Goal: Obtain resource: Download file/media

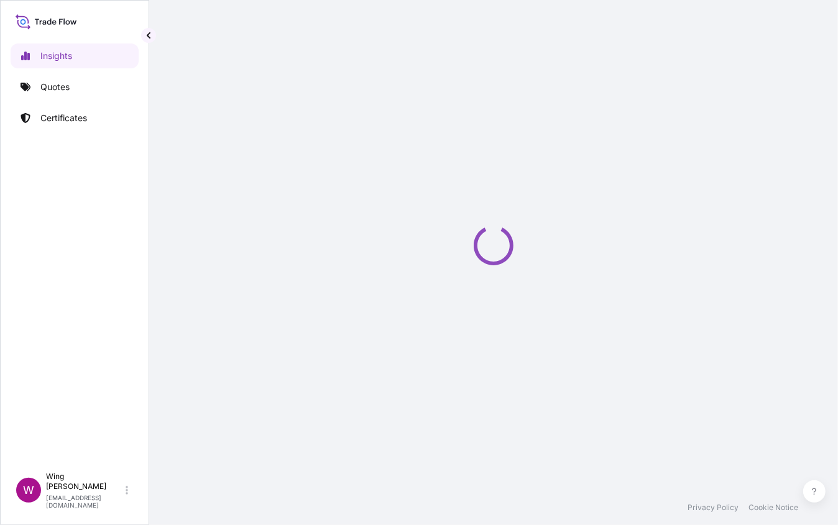
select select "2025"
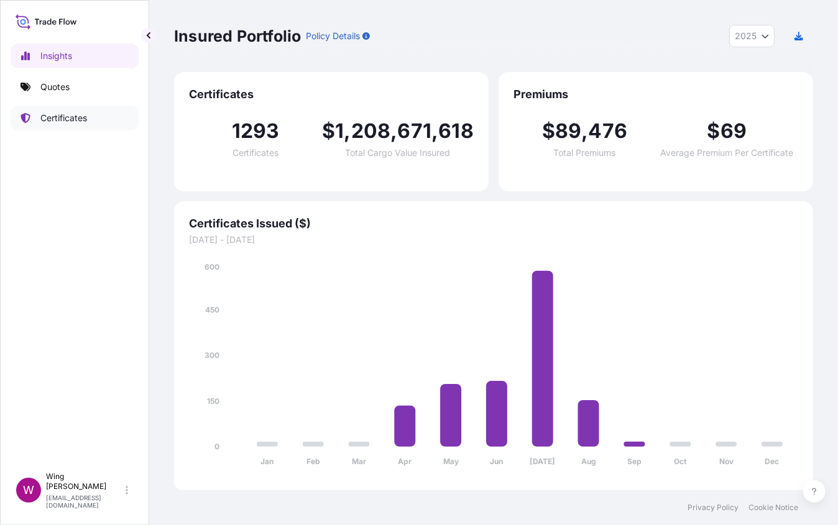
click at [80, 114] on p "Certificates" at bounding box center [63, 118] width 47 height 12
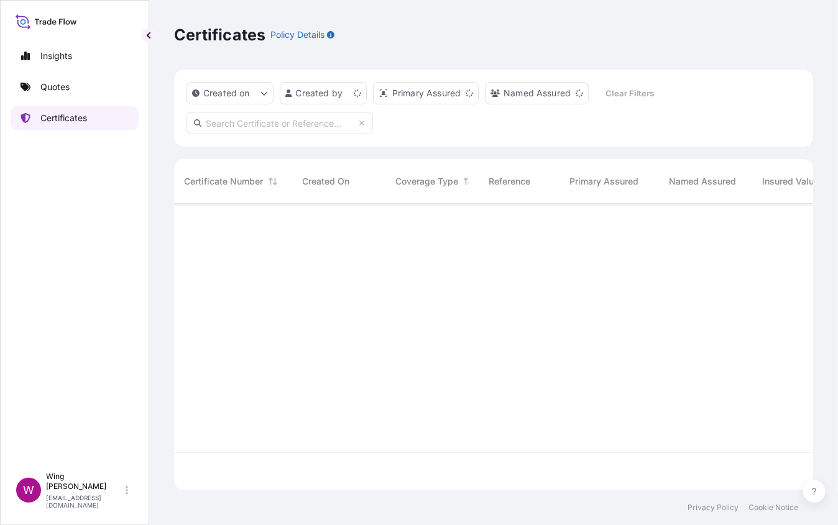
scroll to position [282, 627]
click at [259, 123] on input "text" at bounding box center [279, 123] width 186 height 22
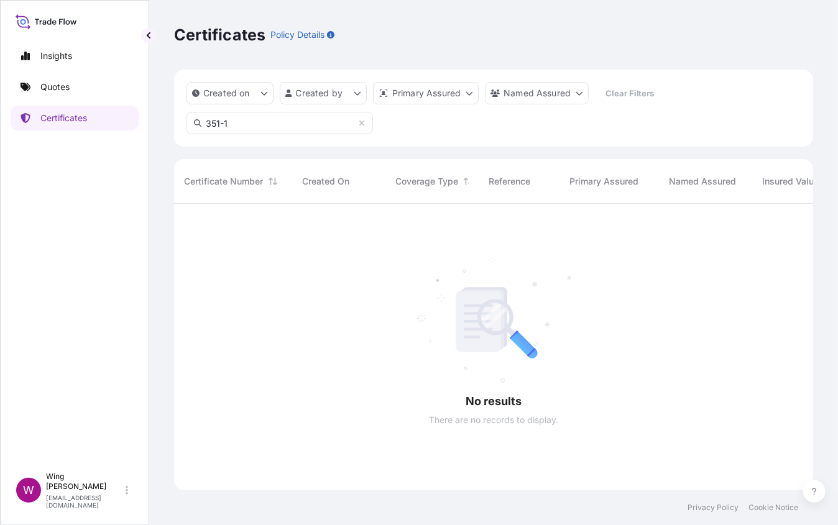
click at [269, 129] on input "351-1" at bounding box center [279, 123] width 186 height 22
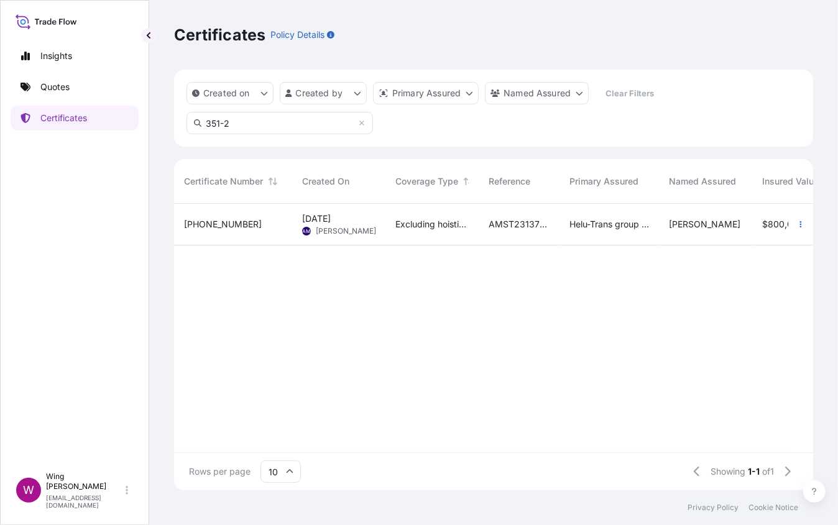
type input "351-2"
click at [360, 227] on span "[PERSON_NAME]" at bounding box center [346, 231] width 60 height 10
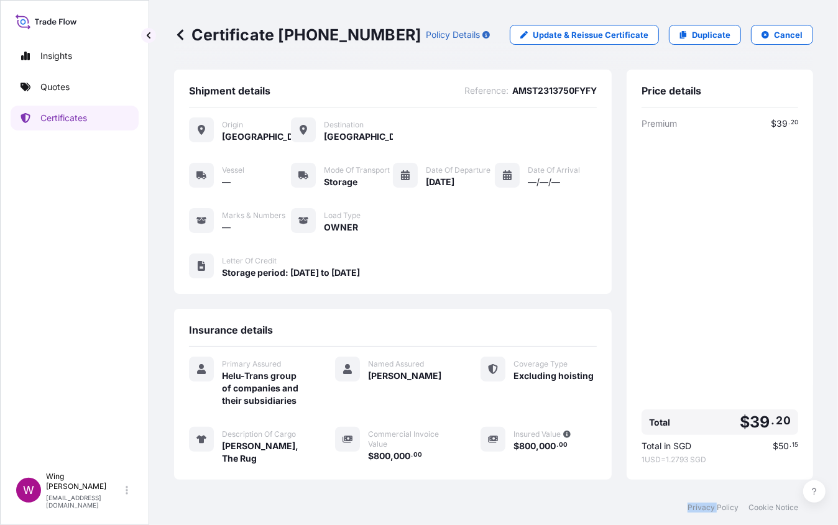
scroll to position [145, 0]
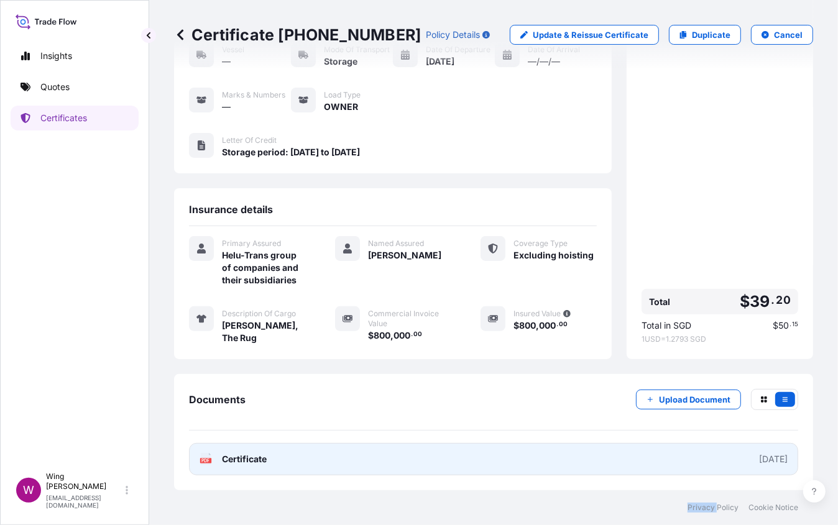
click at [206, 462] on text "PDF" at bounding box center [206, 461] width 8 height 4
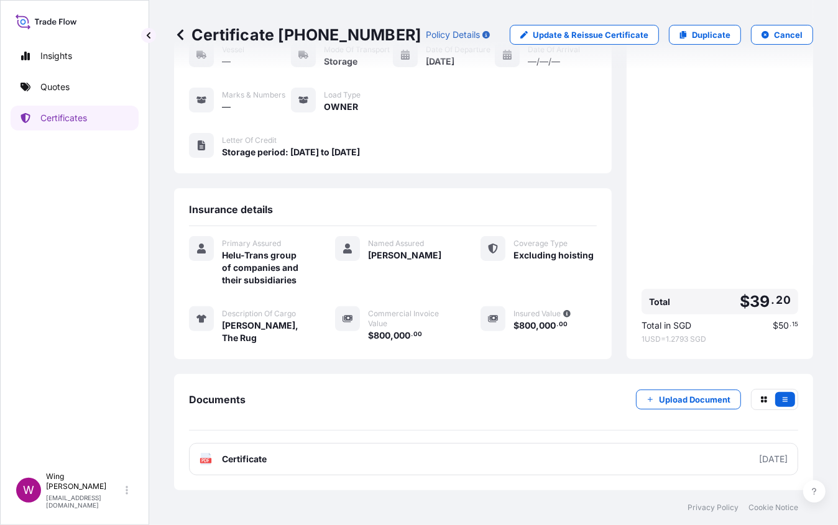
click at [689, 219] on div "Premium $ 39 . 20 Total $ 39 . 20 Total in [GEOGRAPHIC_DATA] $ 50 . 15 1 USD = …" at bounding box center [719, 170] width 157 height 347
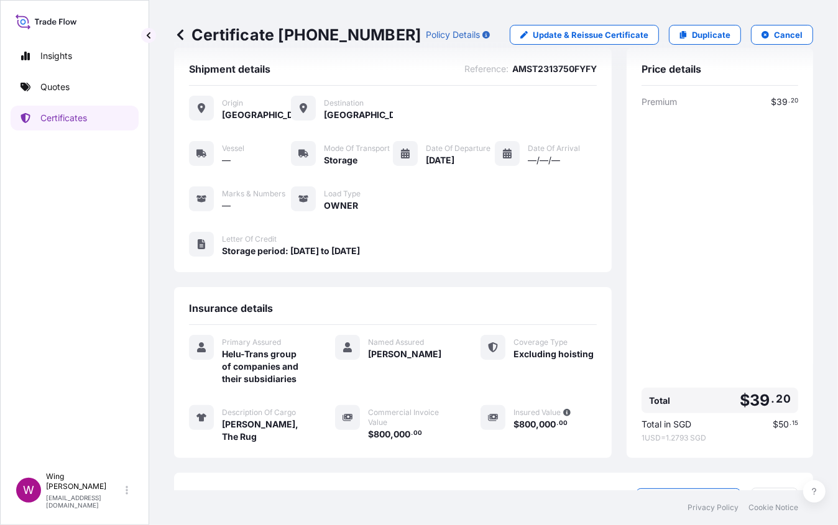
scroll to position [0, 0]
